Goal: Navigation & Orientation: Find specific page/section

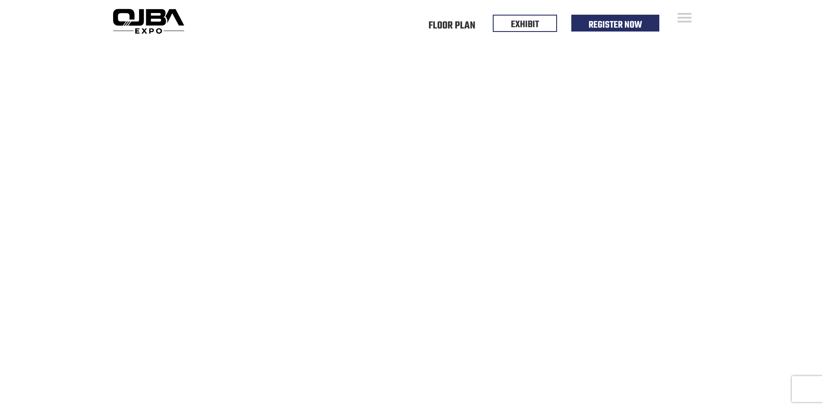
scroll to position [1306, 0]
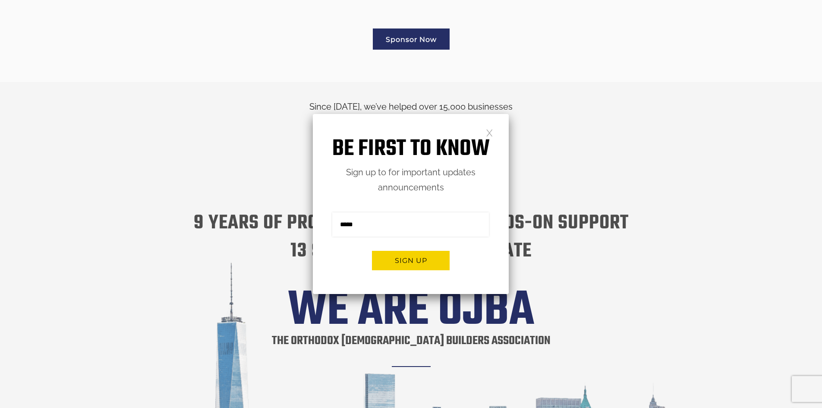
click at [499, 135] on div "Be first to know Sign up to for important updates announcements Sign me up for …" at bounding box center [411, 204] width 196 height 180
click at [492, 136] on link at bounding box center [489, 132] width 7 height 7
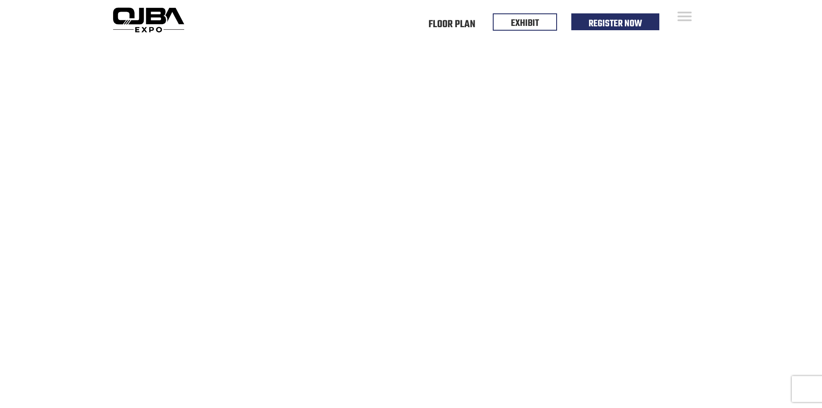
scroll to position [0, 0]
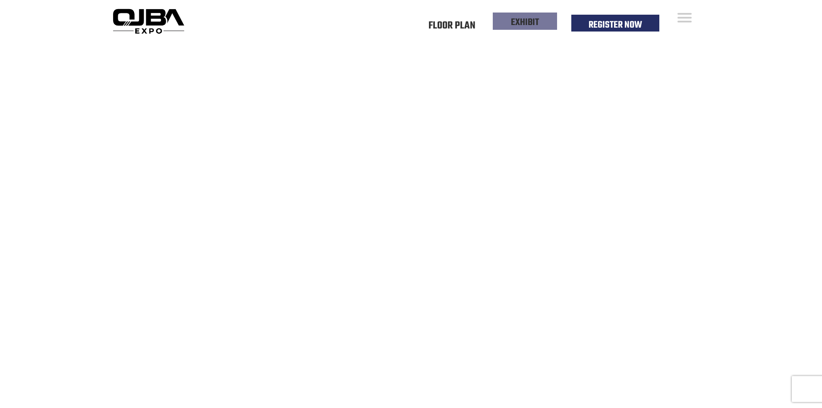
click at [509, 24] on li "EXHIBIT" at bounding box center [525, 21] width 64 height 17
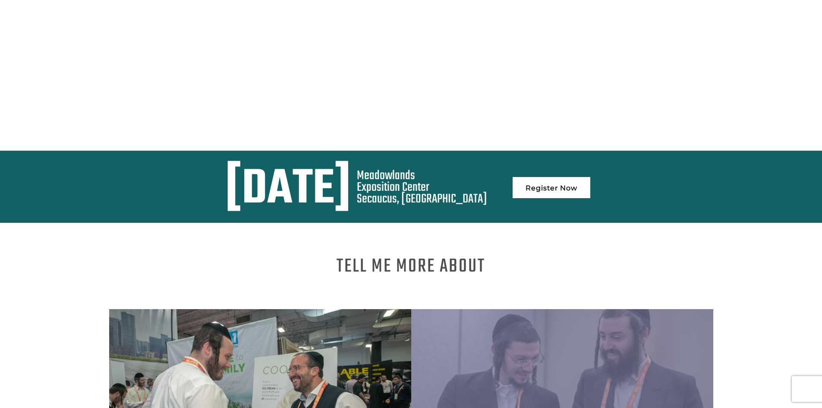
drag, startPoint x: 291, startPoint y: 183, endPoint x: 473, endPoint y: 195, distance: 181.7
click at [351, 196] on div "[DATE]" at bounding box center [288, 190] width 126 height 40
click at [351, 186] on div "[DATE]" at bounding box center [288, 190] width 126 height 40
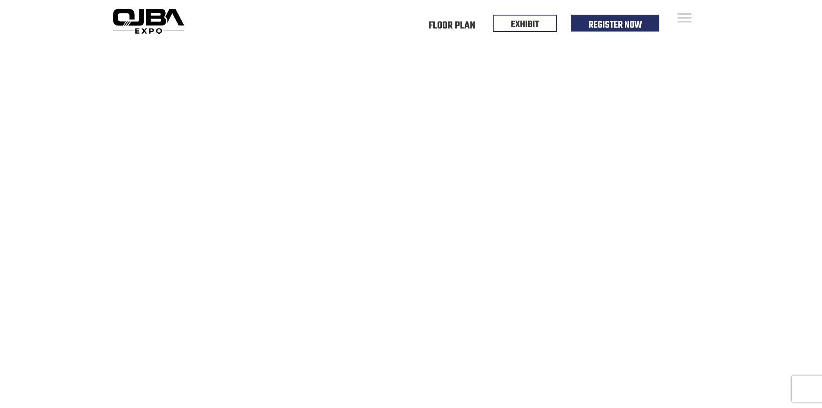
click at [128, 21] on img at bounding box center [148, 21] width 79 height 31
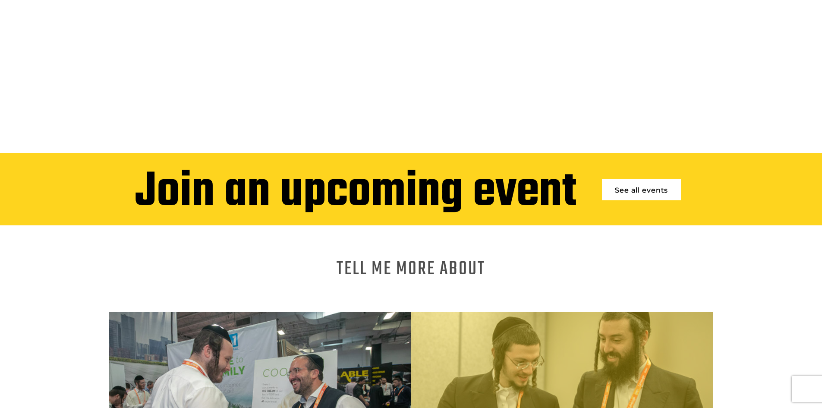
scroll to position [345, 0]
